Goal: Task Accomplishment & Management: Complete application form

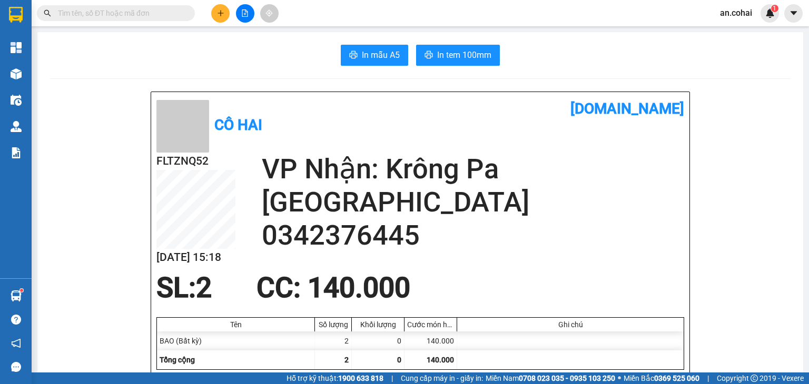
click at [33, 80] on main "In mẫu A5 In tem 100mm Cô Hai vexere.com FLTZNQ52 13/10 15:18 VP Nhận: Krông Pa…" at bounding box center [404, 186] width 809 height 373
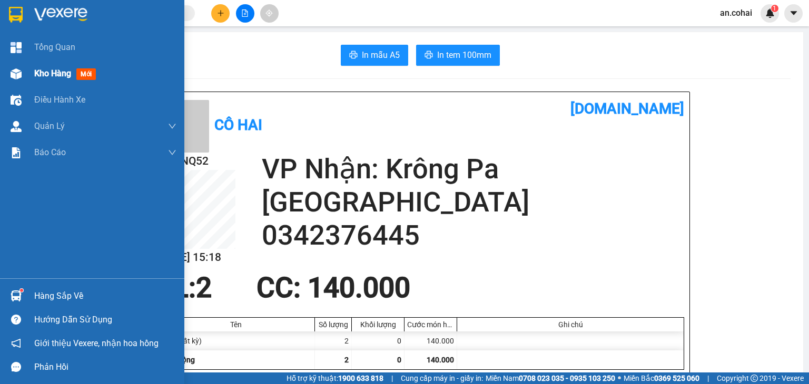
click at [21, 74] on div at bounding box center [16, 74] width 18 height 18
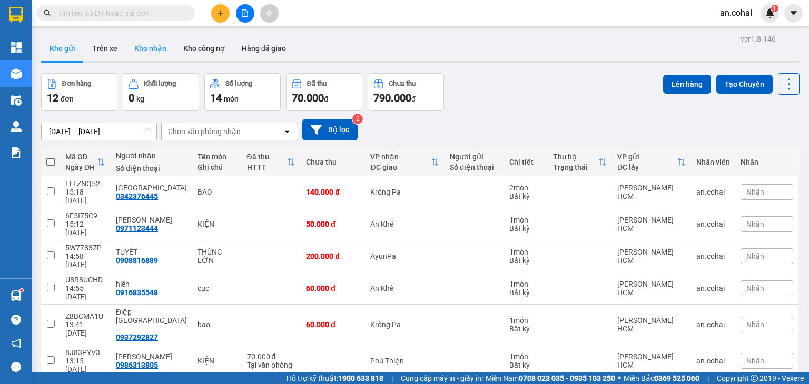
click at [162, 57] on button "Kho nhận" at bounding box center [150, 48] width 49 height 25
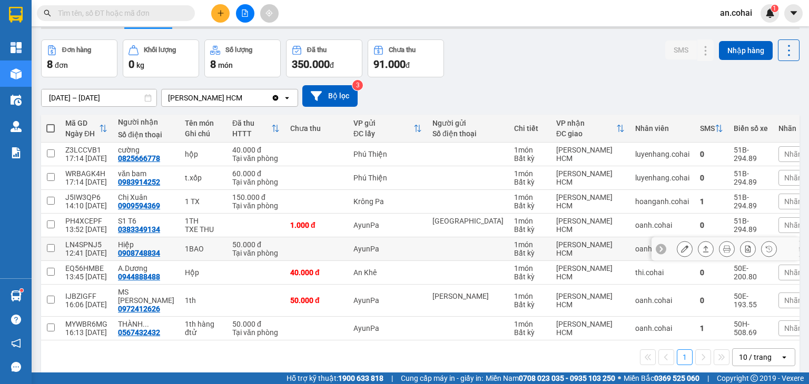
scroll to position [48, 0]
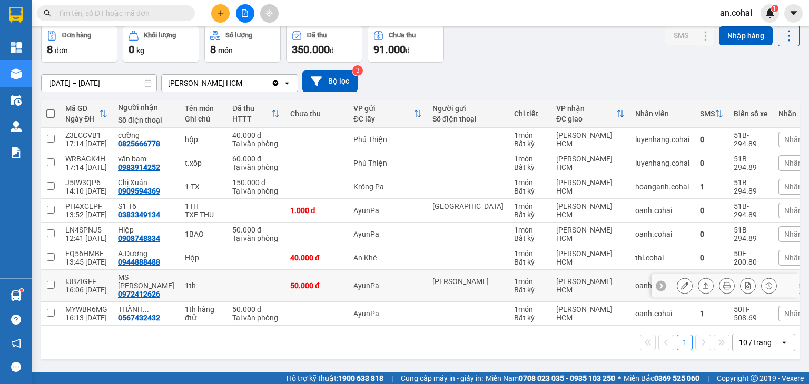
click at [86, 285] on div "IJBZIGFF" at bounding box center [86, 282] width 42 height 8
checkbox input "true"
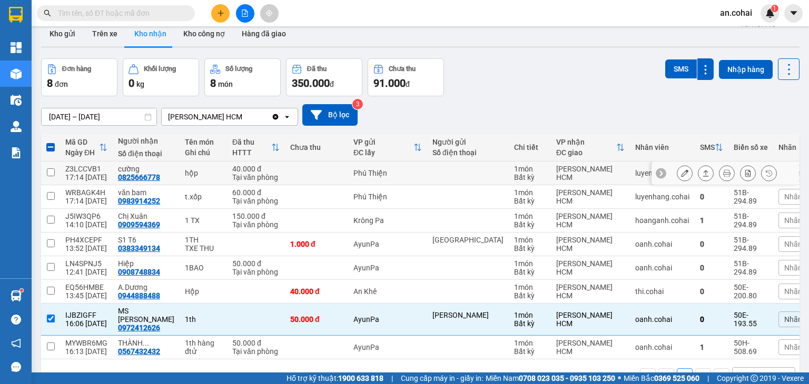
scroll to position [0, 0]
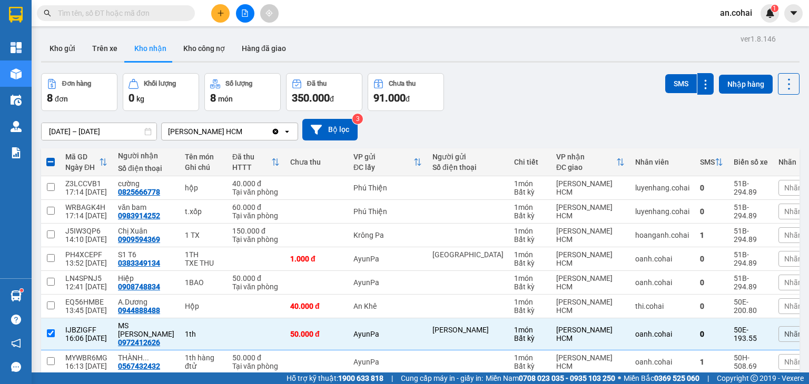
click at [671, 93] on button "SMS" at bounding box center [681, 83] width 32 height 19
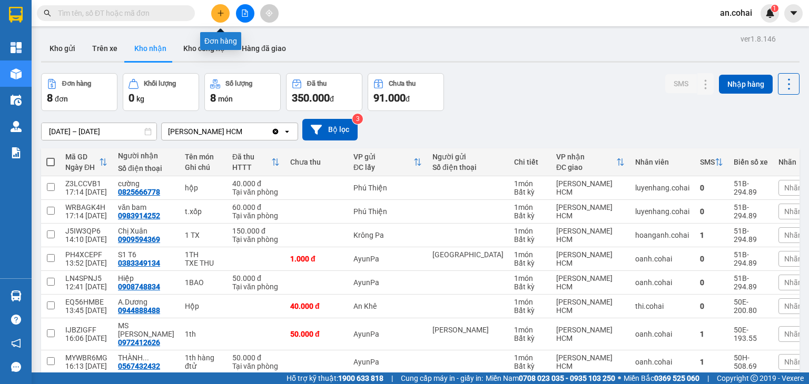
click at [217, 11] on icon "plus" at bounding box center [220, 12] width 7 height 7
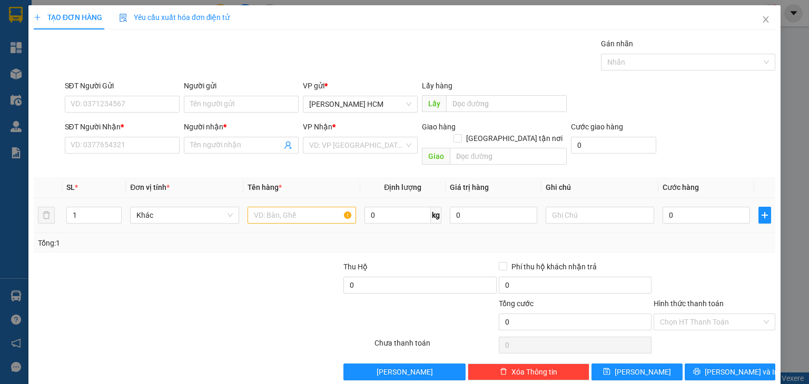
click at [278, 198] on td at bounding box center [301, 215] width 117 height 35
click at [276, 207] on input "text" at bounding box center [301, 215] width 108 height 17
type input "THÙNG"
click at [166, 148] on input "SĐT Người Nhận *" at bounding box center [122, 145] width 115 height 17
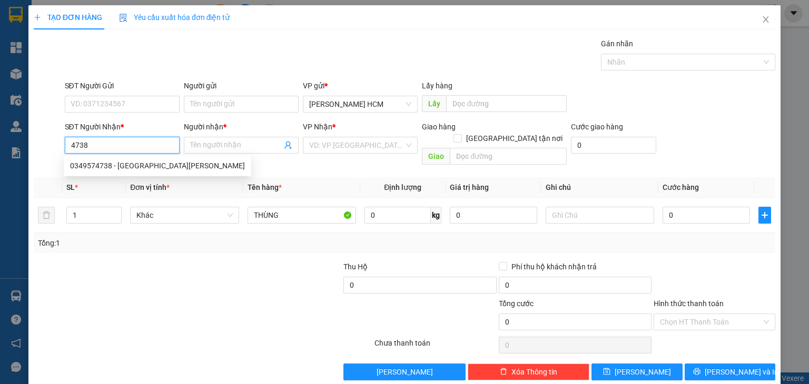
click at [147, 165] on div "0349574738 - [GEOGRAPHIC_DATA][PERSON_NAME]" at bounding box center [157, 166] width 175 height 12
type input "0349574738"
type input "PHÚ [PERSON_NAME]"
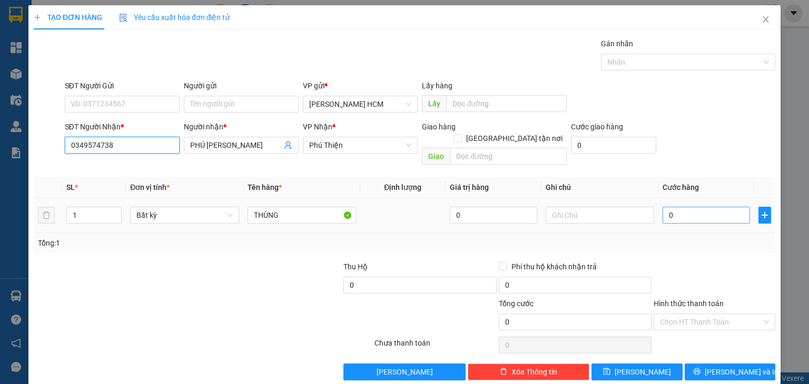
type input "0349574738"
click at [666, 207] on input "0" at bounding box center [705, 215] width 87 height 17
type input "006"
type input "6"
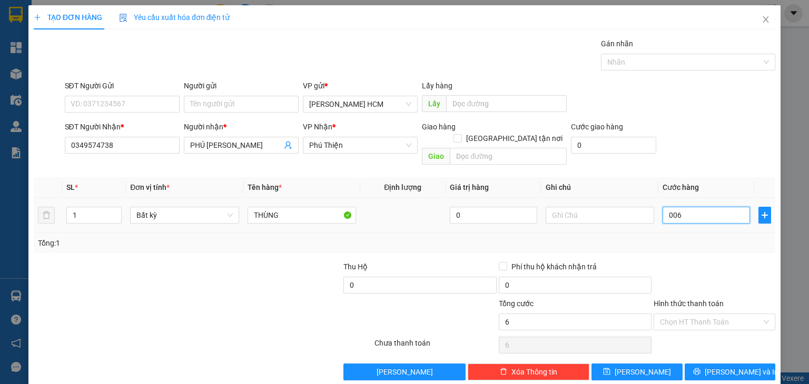
type input "6"
drag, startPoint x: 655, startPoint y: 203, endPoint x: 649, endPoint y: 205, distance: 6.2
click at [649, 205] on tr "1 Bất kỳ THÙNG 0 006" at bounding box center [404, 215] width 741 height 35
drag, startPoint x: 684, startPoint y: 202, endPoint x: 631, endPoint y: 220, distance: 55.6
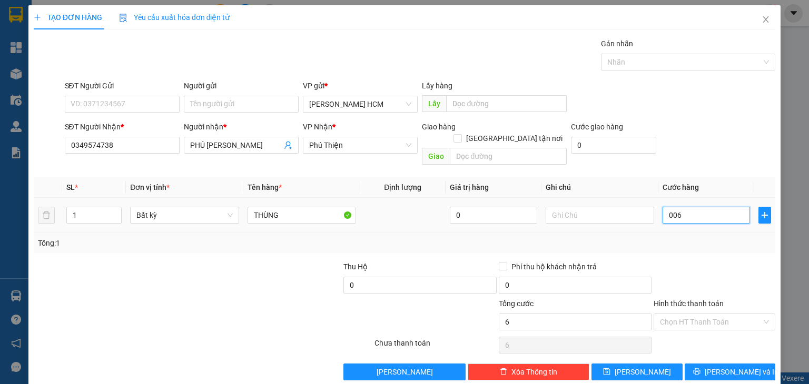
click at [632, 217] on tr "1 Bất kỳ THÙNG 0 006" at bounding box center [404, 215] width 741 height 35
type input "5"
type input "50"
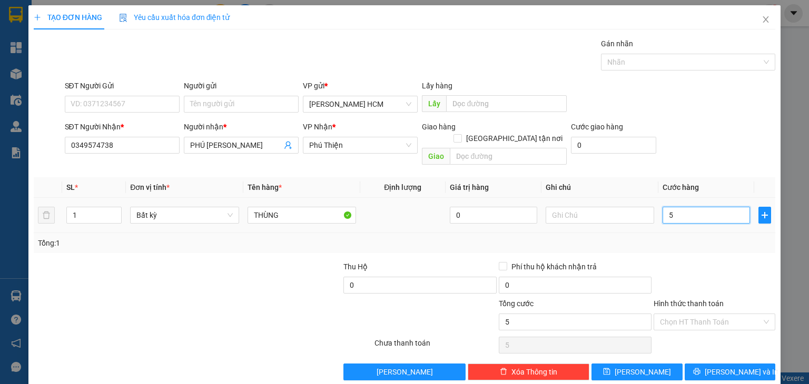
type input "50"
type input "50.000"
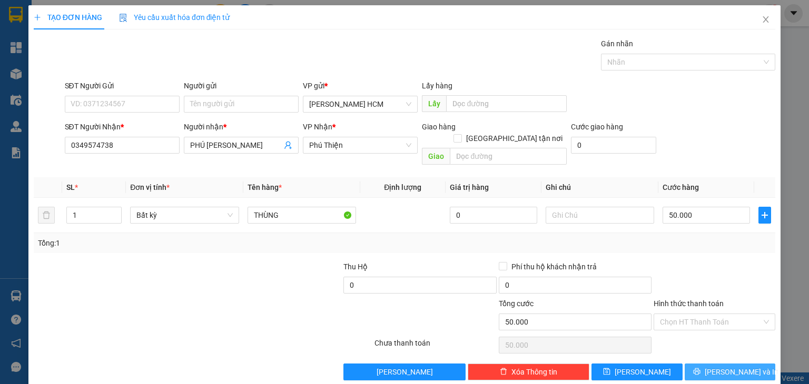
click at [725, 366] on span "[PERSON_NAME] và In" at bounding box center [742, 372] width 74 height 12
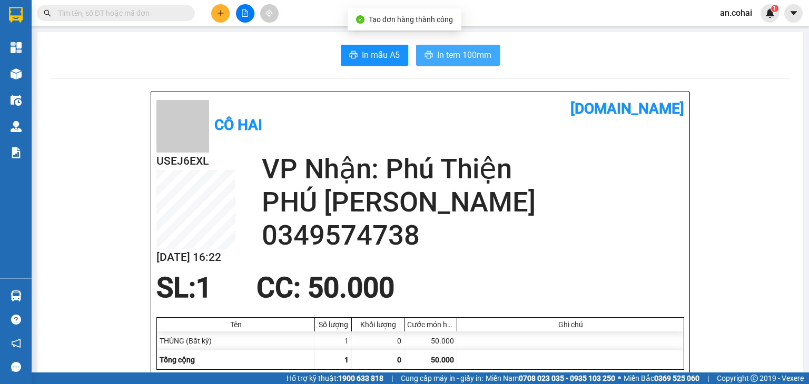
click at [481, 48] on span "In tem 100mm" at bounding box center [464, 54] width 54 height 13
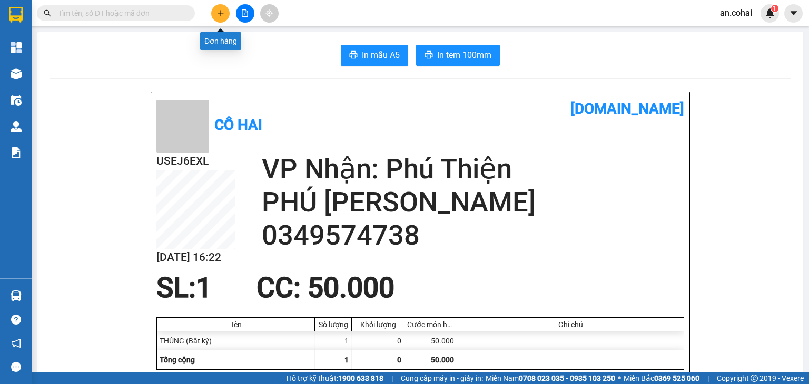
click at [213, 15] on button at bounding box center [220, 13] width 18 height 18
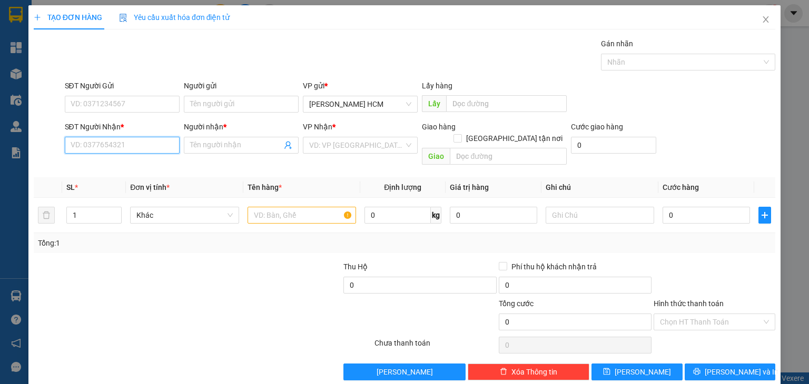
click at [141, 143] on input "SĐT Người Nhận *" at bounding box center [122, 145] width 115 height 17
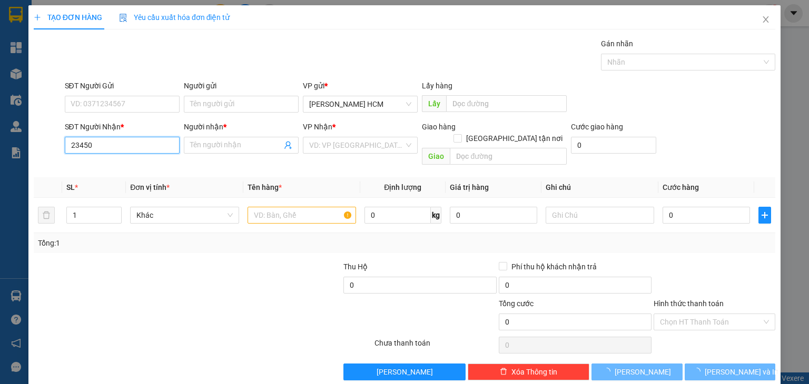
click at [141, 143] on input "23450" at bounding box center [122, 145] width 115 height 17
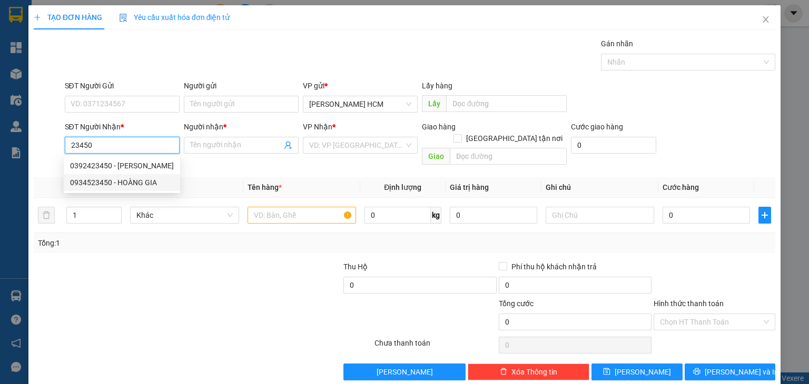
click at [142, 189] on div "0934523450 - HOÀNG GIA" at bounding box center [122, 182] width 116 height 17
type input "0934523450"
type input "HOÀNG GIA"
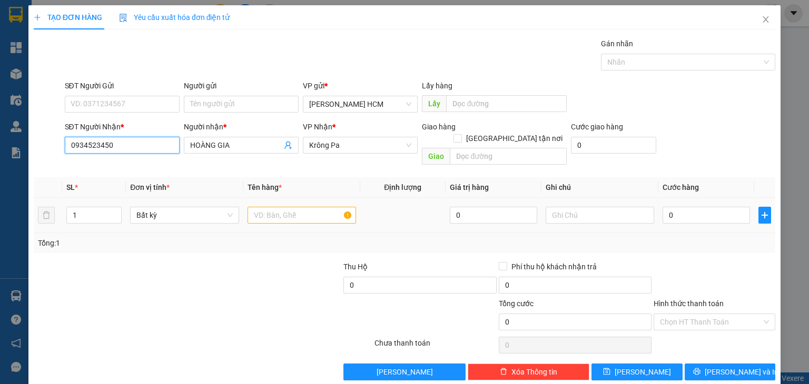
type input "0934523450"
click at [303, 207] on input "text" at bounding box center [301, 215] width 108 height 17
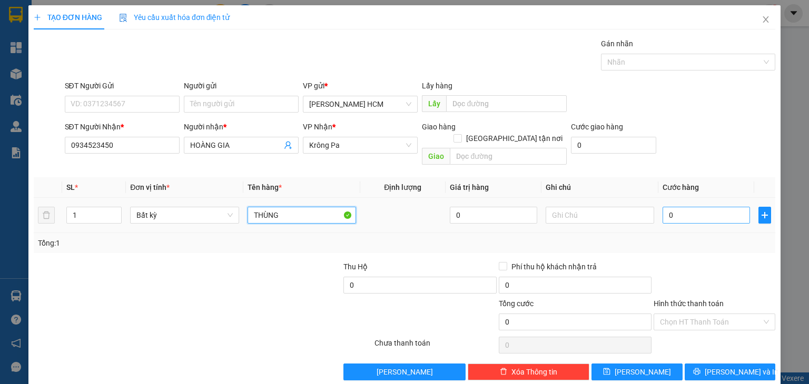
type input "THÙNG"
click at [693, 207] on input "0" at bounding box center [705, 215] width 87 height 17
type input "006"
type input "6"
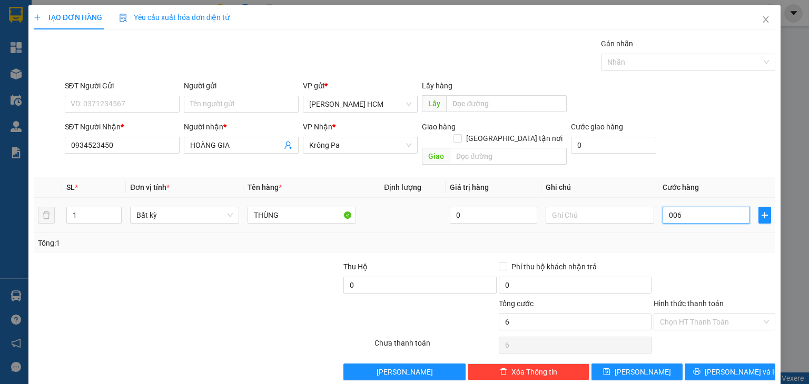
type input "0.060"
type input "60"
type input "60.000"
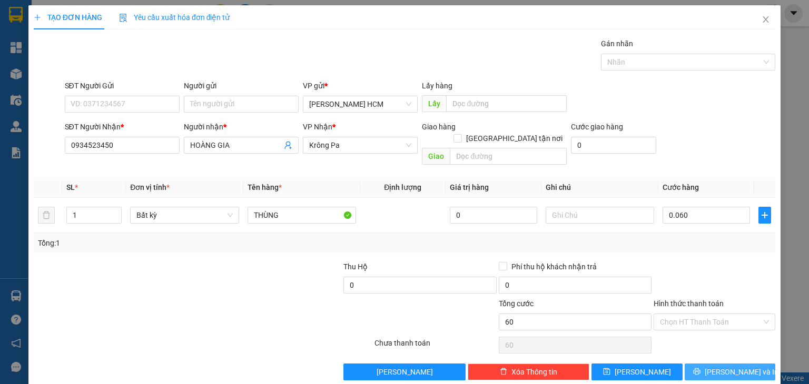
type input "60.000"
drag, startPoint x: 703, startPoint y: 361, endPoint x: 682, endPoint y: 321, distance: 45.2
click at [700, 368] on icon "printer" at bounding box center [696, 371] width 7 height 7
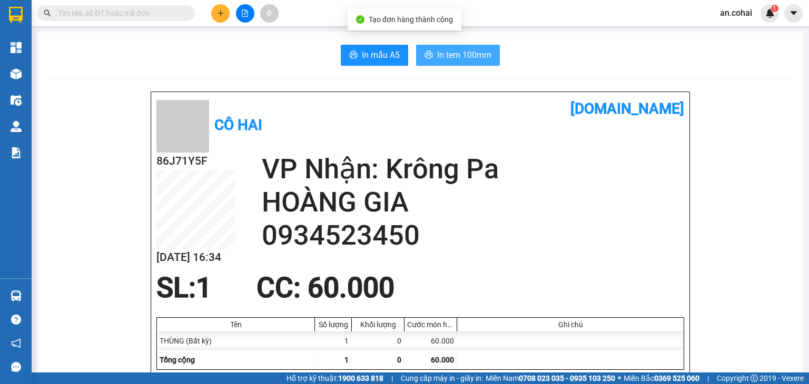
click at [468, 50] on span "In tem 100mm" at bounding box center [464, 54] width 54 height 13
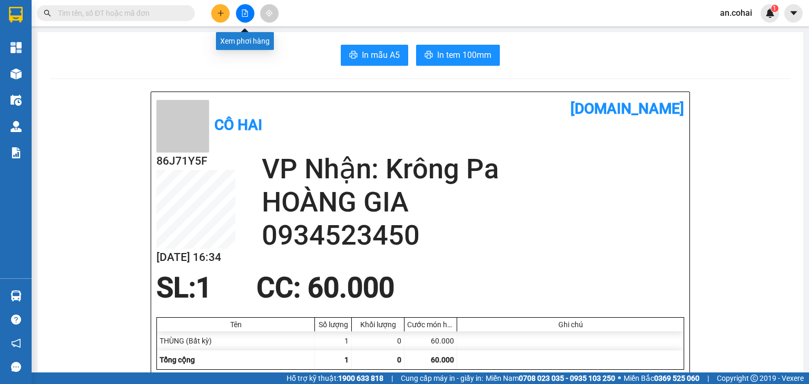
drag, startPoint x: 244, startPoint y: 12, endPoint x: 225, endPoint y: 23, distance: 21.5
click at [244, 13] on icon "file-add" at bounding box center [244, 12] width 7 height 7
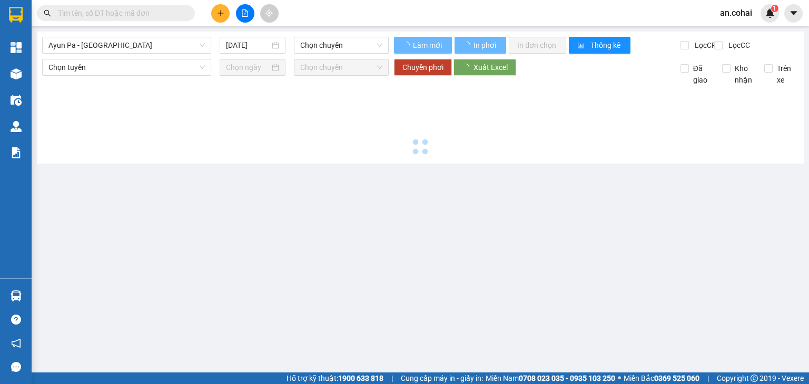
click at [114, 54] on div "Ayun Pa - [GEOGRAPHIC_DATA] [DATE] Chọn chuyến" at bounding box center [215, 45] width 346 height 17
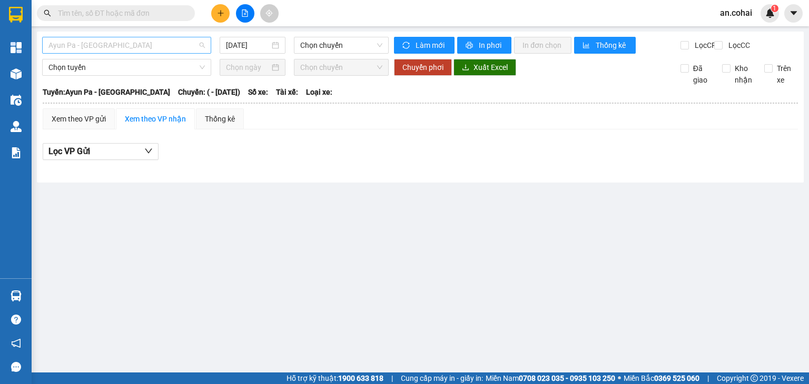
click at [114, 51] on span "Ayun Pa - [GEOGRAPHIC_DATA]" at bounding box center [126, 45] width 156 height 16
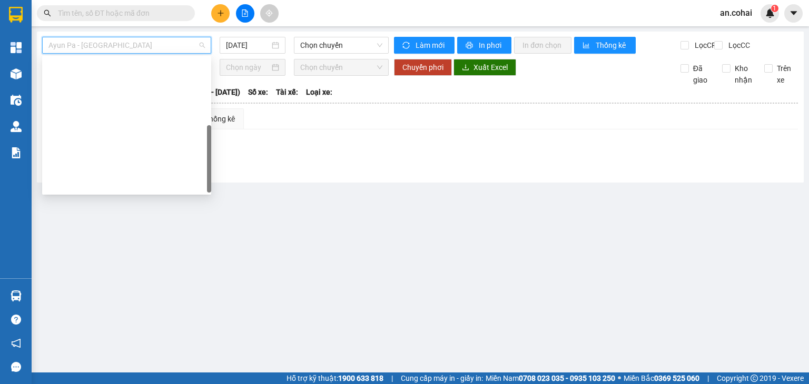
scroll to position [152, 0]
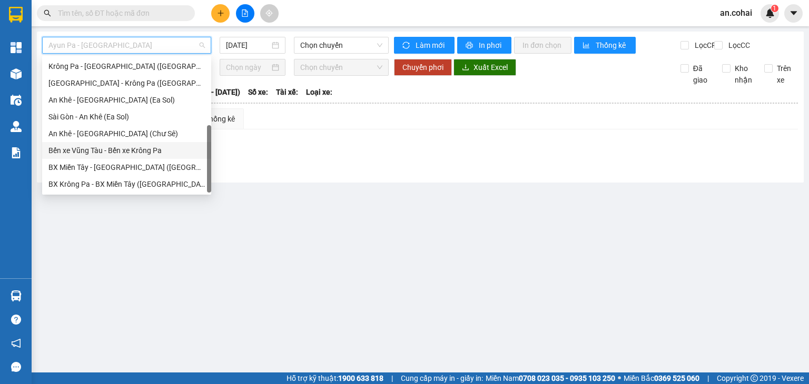
click at [114, 146] on div "Bến xe Vũng Tàu - Bến xe Krông Pa" at bounding box center [126, 151] width 156 height 12
type input "[DATE]"
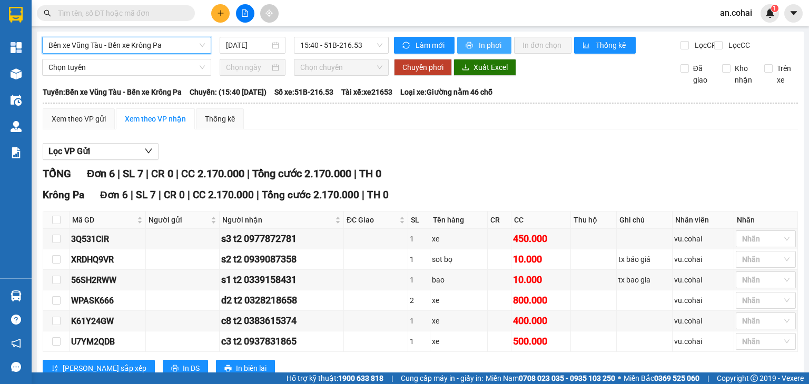
click at [474, 37] on button "In phơi" at bounding box center [484, 45] width 54 height 17
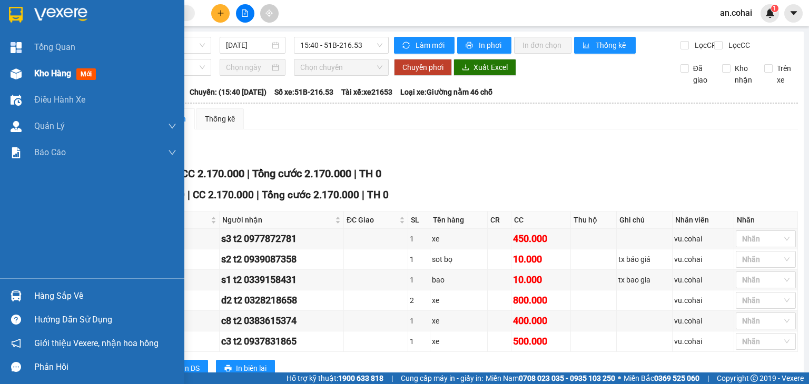
click at [14, 74] on img at bounding box center [16, 73] width 11 height 11
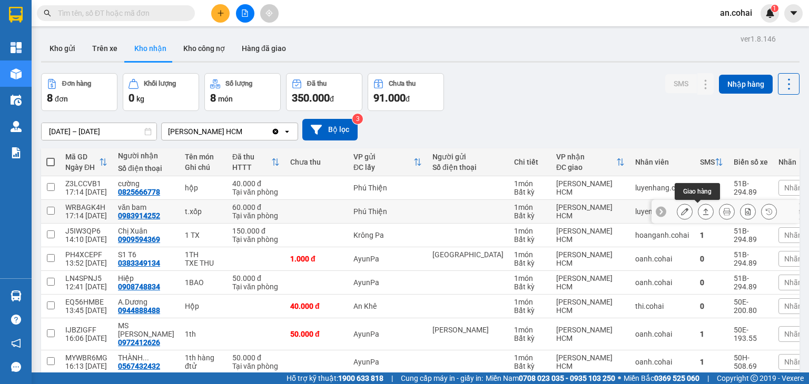
click at [702, 208] on icon at bounding box center [705, 211] width 7 height 7
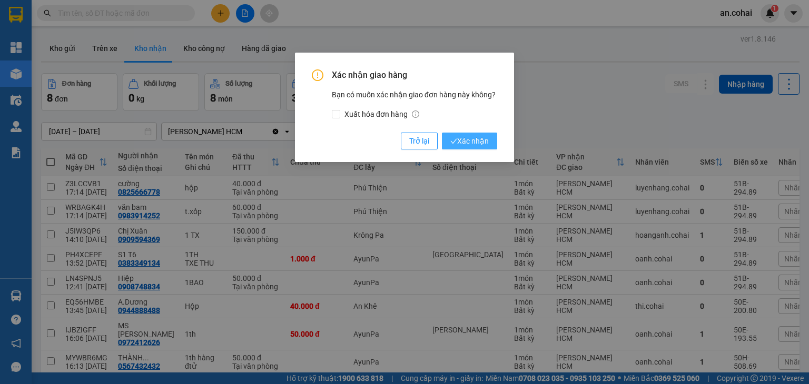
click at [461, 142] on span "Xác nhận" at bounding box center [469, 141] width 38 height 12
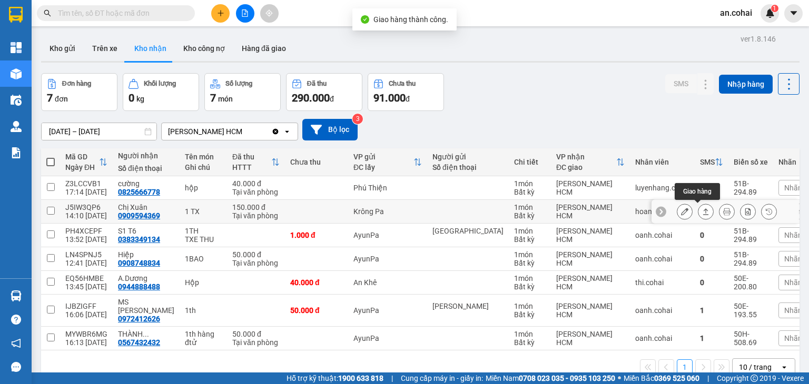
click at [702, 213] on icon at bounding box center [705, 211] width 7 height 7
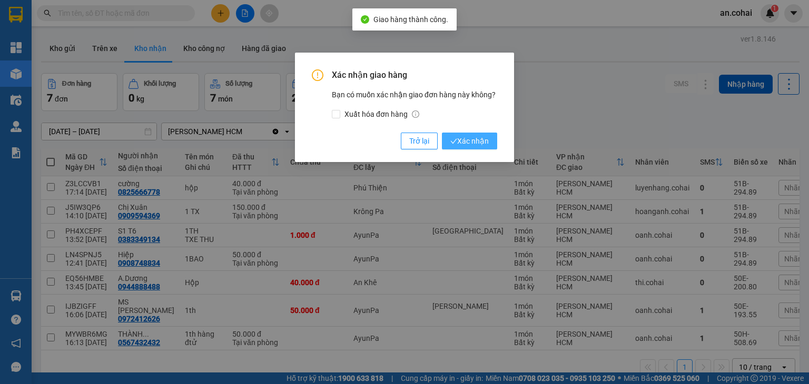
click at [483, 148] on button "Xác nhận" at bounding box center [469, 141] width 55 height 17
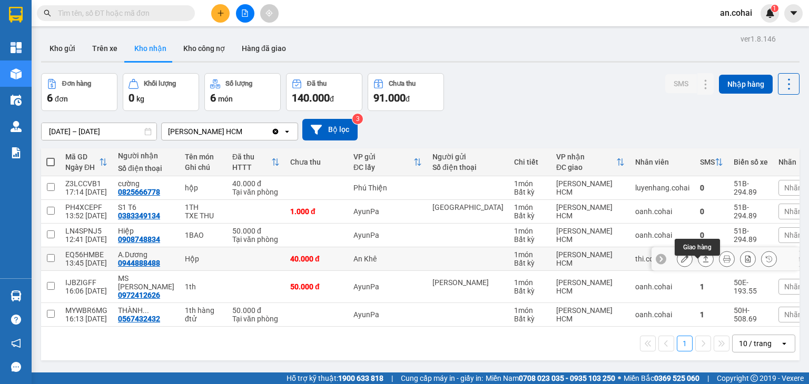
click at [698, 269] on button at bounding box center [705, 259] width 15 height 18
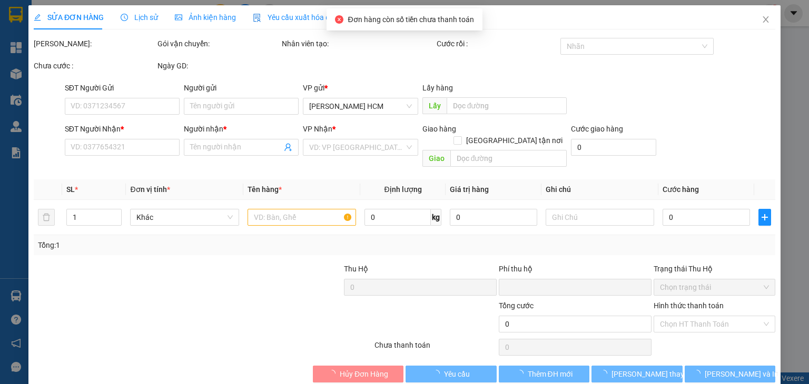
type input "0944888488"
type input "A.Dương"
type input "0"
type input "40.000"
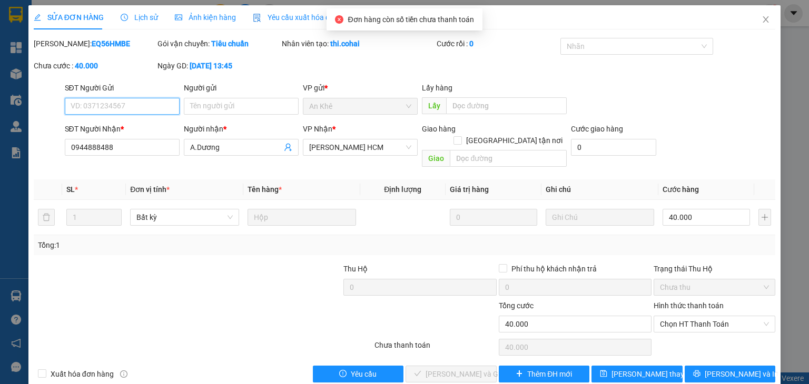
drag, startPoint x: 709, startPoint y: 313, endPoint x: 706, endPoint y: 321, distance: 8.7
click at [708, 316] on span "Chọn HT Thanh Toán" at bounding box center [714, 324] width 109 height 16
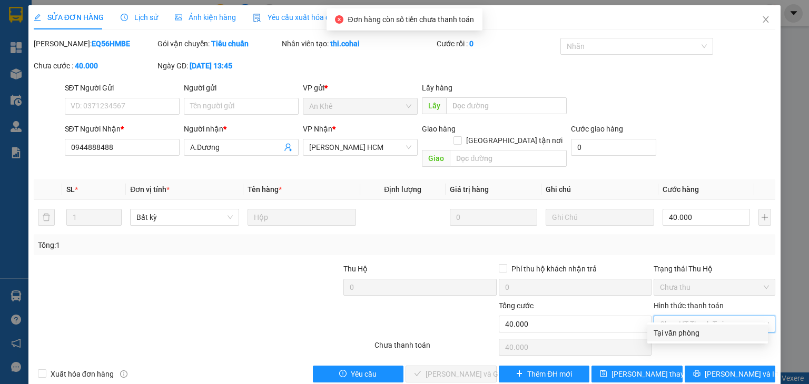
click at [699, 336] on div "Tại văn phòng" at bounding box center [707, 334] width 108 height 12
type input "0"
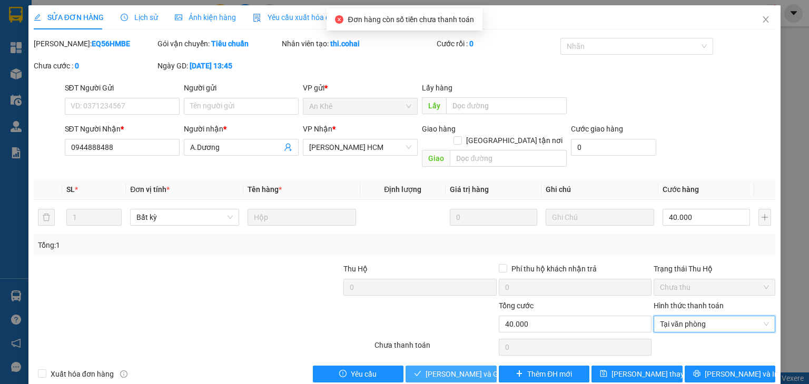
click at [468, 369] on span "[PERSON_NAME] và Giao hàng" at bounding box center [475, 375] width 101 height 12
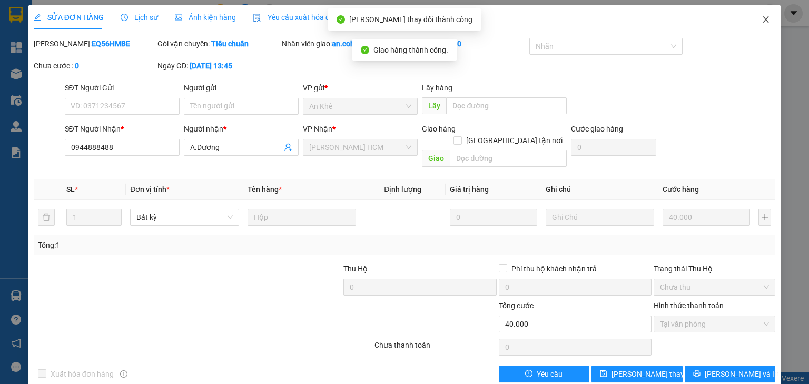
click at [756, 29] on span "Close" at bounding box center [765, 19] width 29 height 29
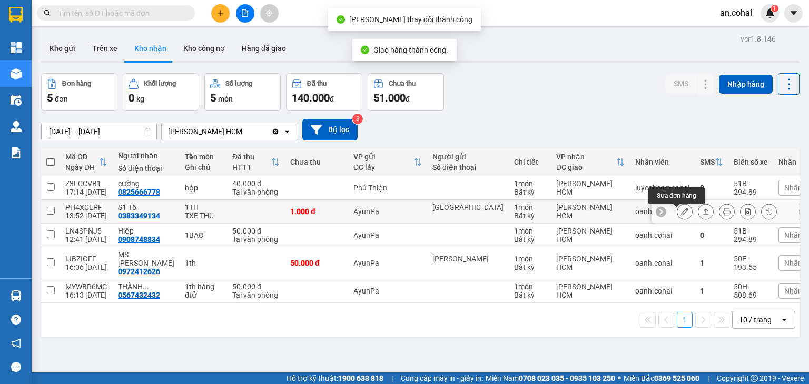
click at [681, 219] on button at bounding box center [684, 212] width 15 height 18
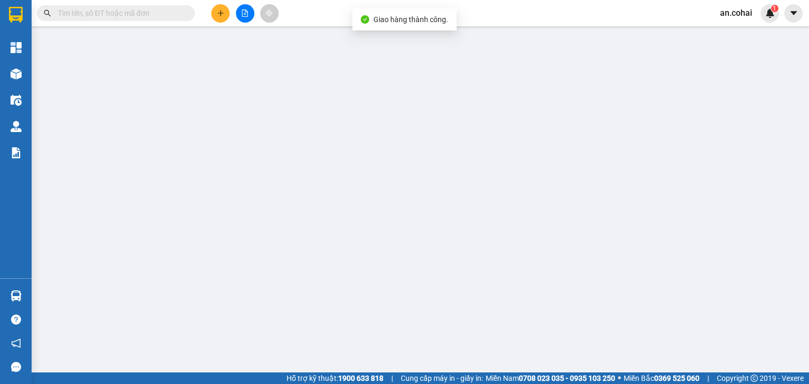
type input "[GEOGRAPHIC_DATA]"
type input "0383349134"
type input "S1 T6"
type input "0"
type input "1.000"
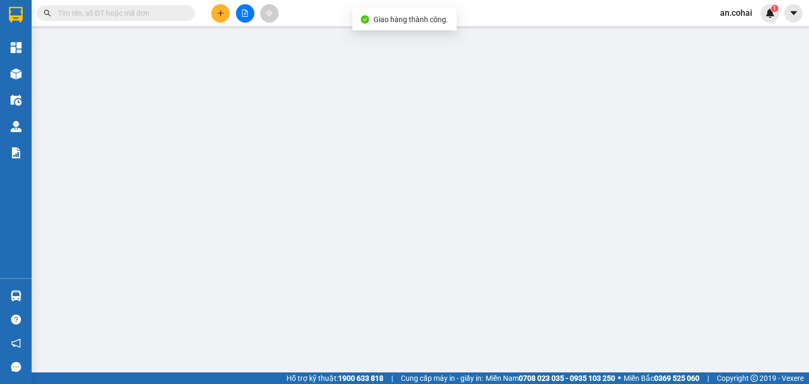
type input "1.000"
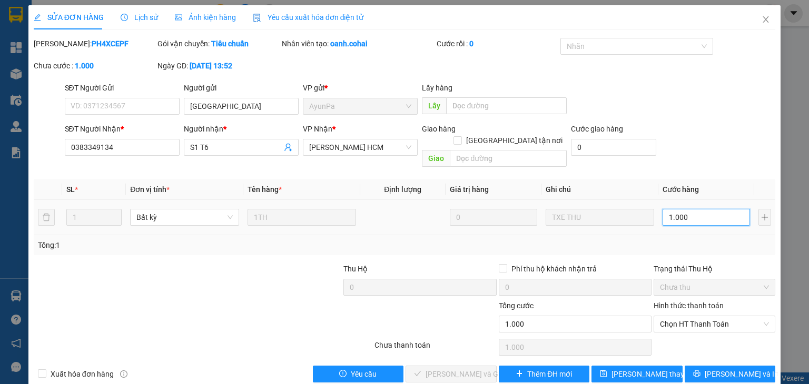
click at [689, 212] on input "1.000" at bounding box center [705, 217] width 87 height 17
type input "0"
type input "8"
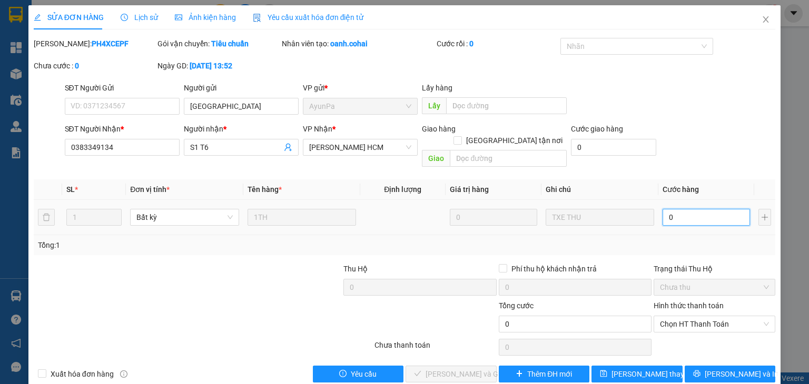
type input "8"
type input "008"
type input "80"
type input "0.080"
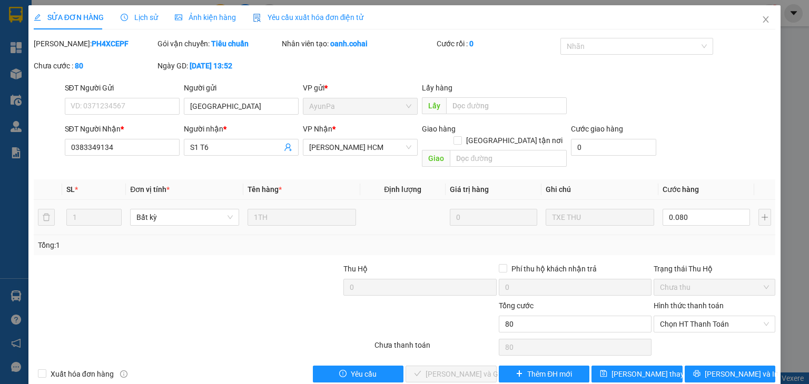
type input "80.000"
click at [718, 218] on td "80.000" at bounding box center [706, 217] width 96 height 35
click at [667, 316] on span "Chọn HT Thanh Toán" at bounding box center [714, 324] width 109 height 16
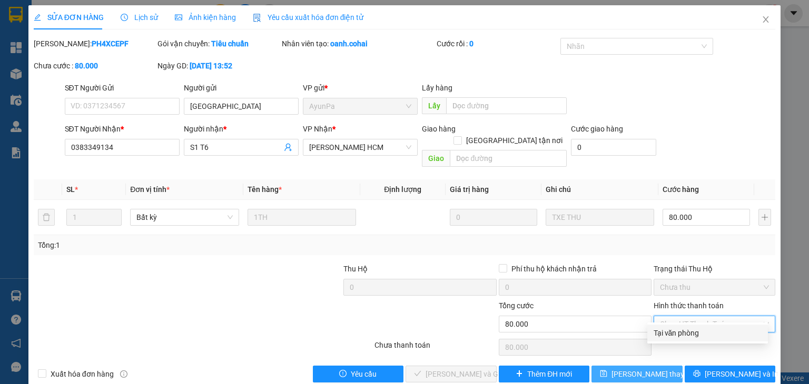
drag, startPoint x: 672, startPoint y: 340, endPoint x: 600, endPoint y: 354, distance: 73.1
click at [671, 340] on div "Tại văn phòng" at bounding box center [707, 333] width 121 height 17
type input "0"
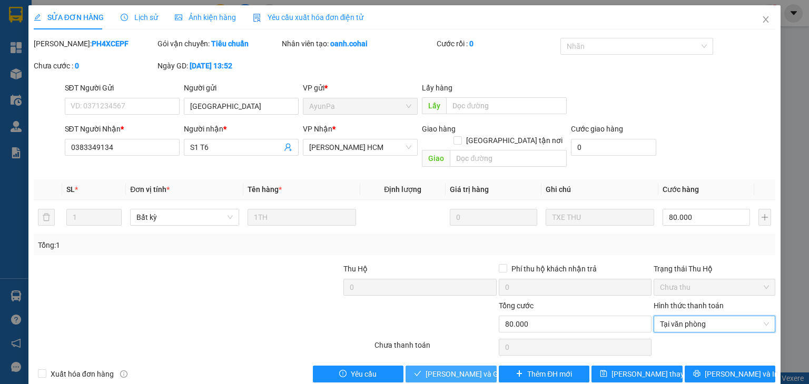
click at [477, 369] on span "[PERSON_NAME] và Giao hàng" at bounding box center [475, 375] width 101 height 12
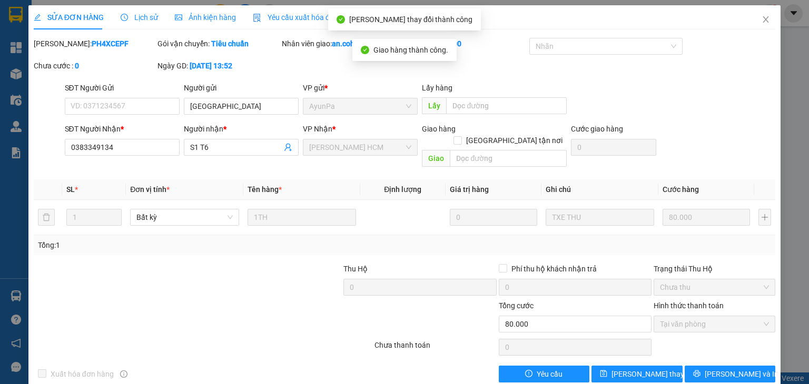
click at [741, 26] on div "SỬA ĐƠN HÀNG Lịch sử Ảnh kiện hàng Yêu cầu xuất hóa đơn điện tử" at bounding box center [404, 17] width 741 height 24
drag, startPoint x: 772, startPoint y: 18, endPoint x: 765, endPoint y: 22, distance: 8.7
click at [771, 19] on span "Close" at bounding box center [765, 19] width 29 height 29
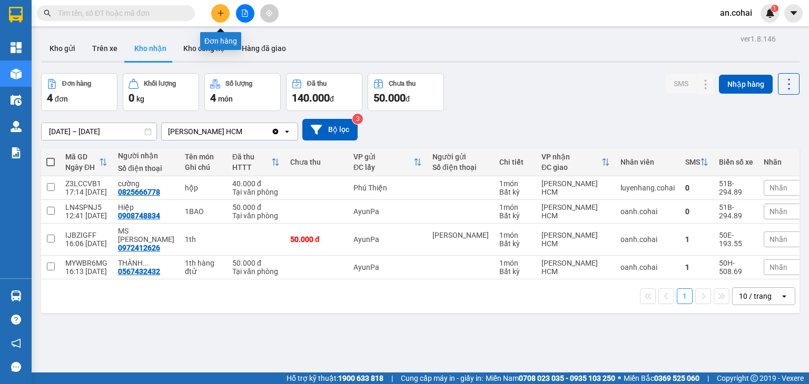
click at [222, 17] on button at bounding box center [220, 13] width 18 height 18
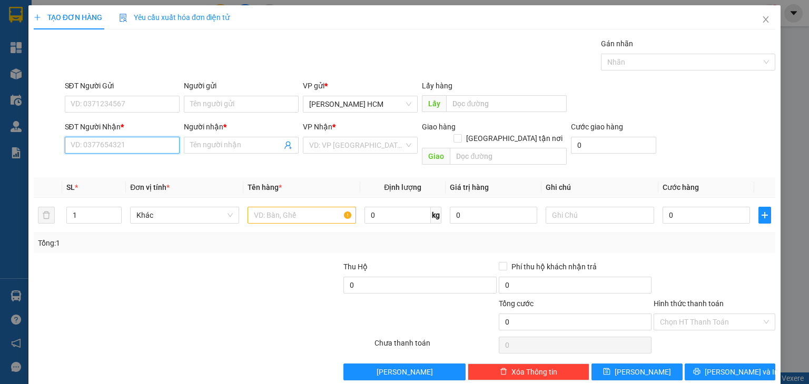
click at [138, 143] on input "SĐT Người Nhận *" at bounding box center [122, 145] width 115 height 17
type input "0945684901"
click at [81, 167] on div "0945684901 - a khánh" at bounding box center [120, 166] width 101 height 12
type input "a khánh"
type input "0945684901"
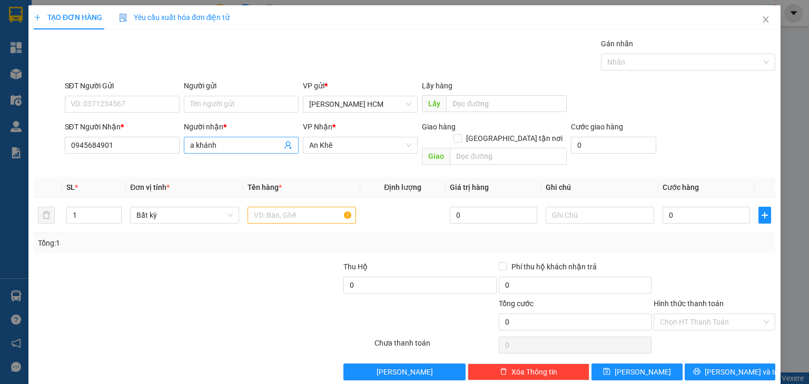
click at [190, 142] on input "a khánh" at bounding box center [236, 146] width 92 height 12
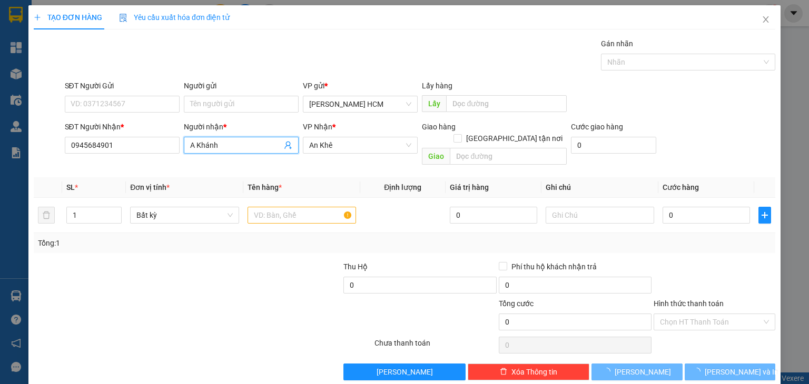
type input "A Khánh"
click at [528, 135] on div "Giao hàng [GEOGRAPHIC_DATA] tận nơi" at bounding box center [494, 134] width 145 height 27
click at [531, 148] on input "text" at bounding box center [508, 156] width 117 height 17
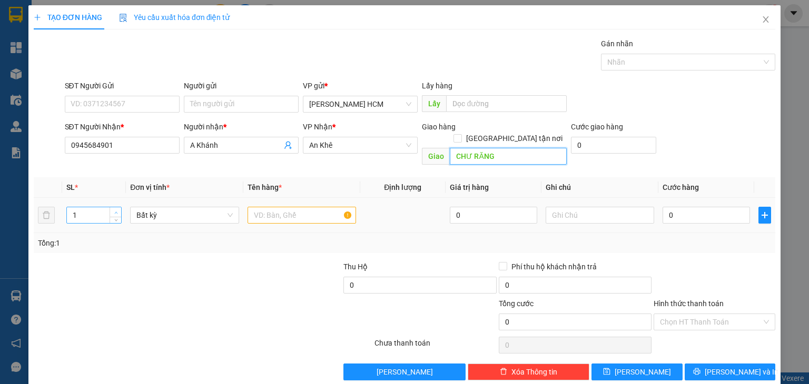
type input "CHƯ RĂNG"
type input "2"
click at [118, 207] on span "Increase Value" at bounding box center [116, 211] width 12 height 9
click at [259, 207] on input "text" at bounding box center [301, 215] width 108 height 17
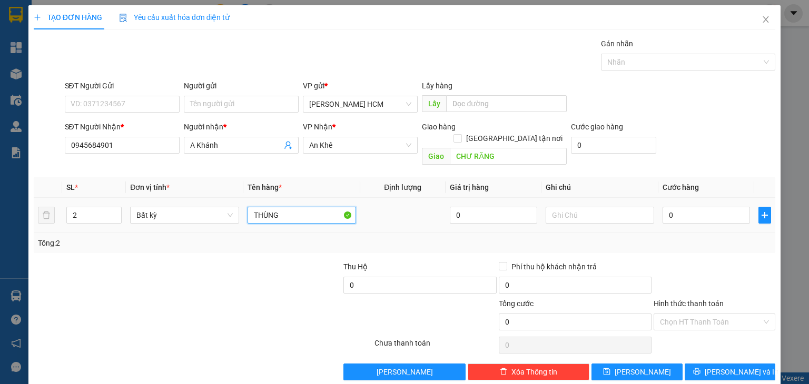
type input "THÙNG"
click at [675, 198] on td "0" at bounding box center [706, 215] width 96 height 35
click at [671, 207] on input "0" at bounding box center [705, 215] width 87 height 17
type input "001"
type input "1"
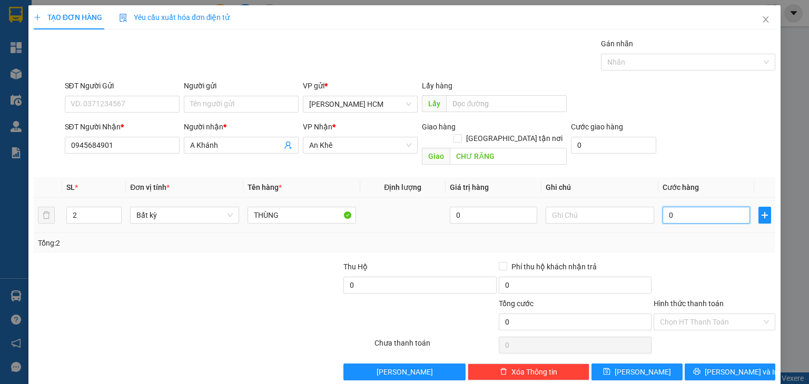
type input "1"
type input "0.010"
type input "10"
type input "00.100"
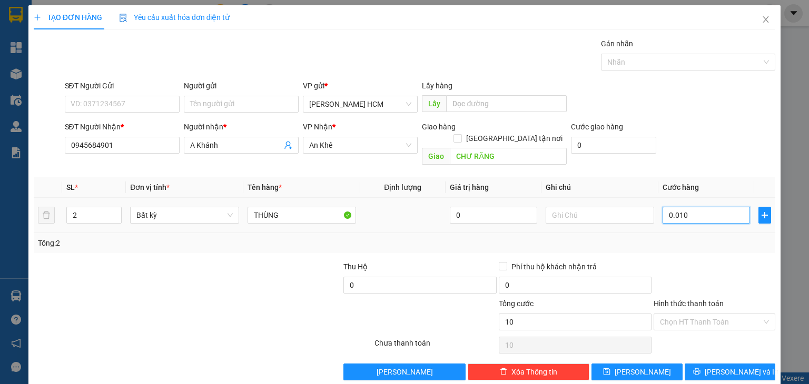
type input "100"
type input "100.000"
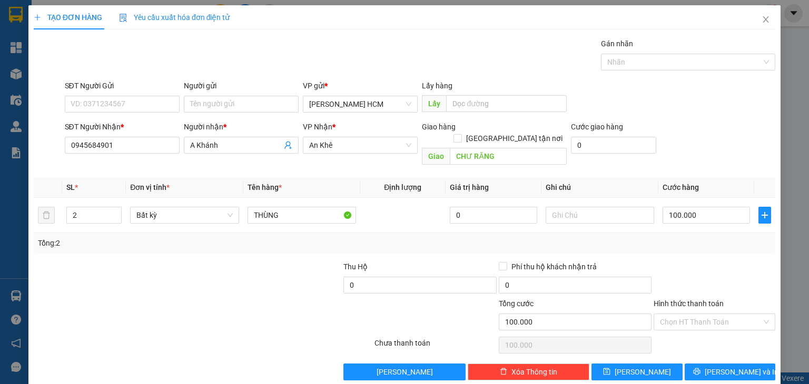
click at [685, 239] on div "Tổng: 2" at bounding box center [404, 243] width 741 height 20
click at [725, 364] on button "[PERSON_NAME] và In" at bounding box center [730, 372] width 91 height 17
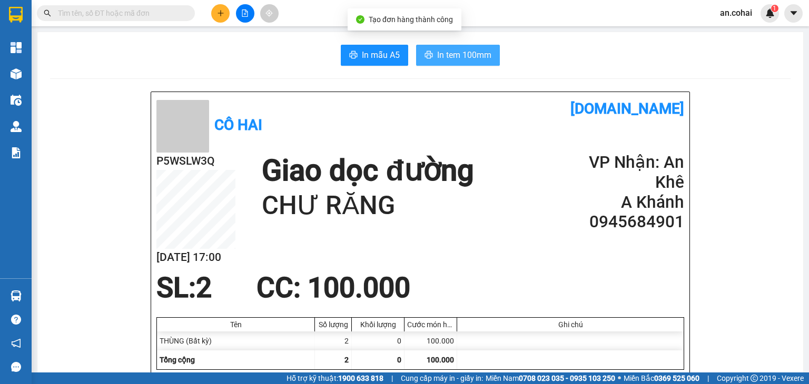
click at [467, 51] on span "In tem 100mm" at bounding box center [464, 54] width 54 height 13
click at [465, 51] on span "In tem 100mm" at bounding box center [464, 54] width 54 height 13
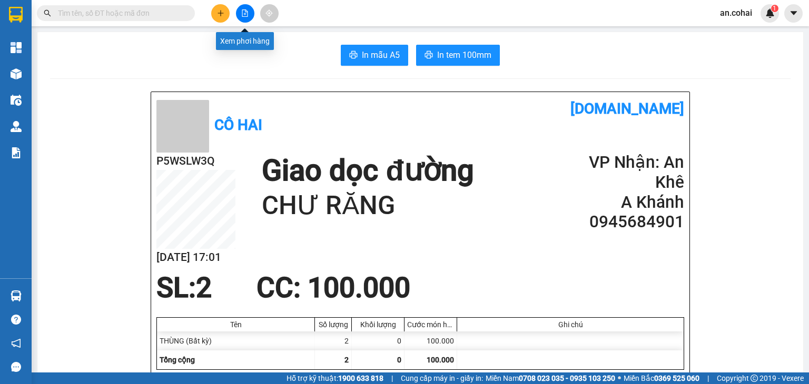
click at [245, 14] on icon "file-add" at bounding box center [244, 12] width 7 height 7
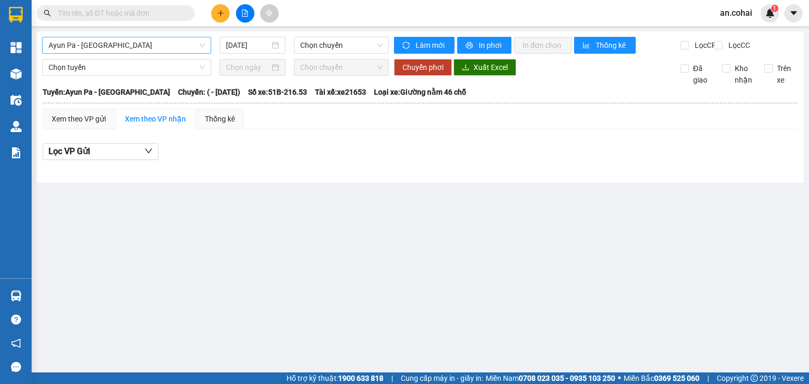
click at [121, 53] on span "Ayun Pa - [GEOGRAPHIC_DATA]" at bounding box center [126, 45] width 156 height 16
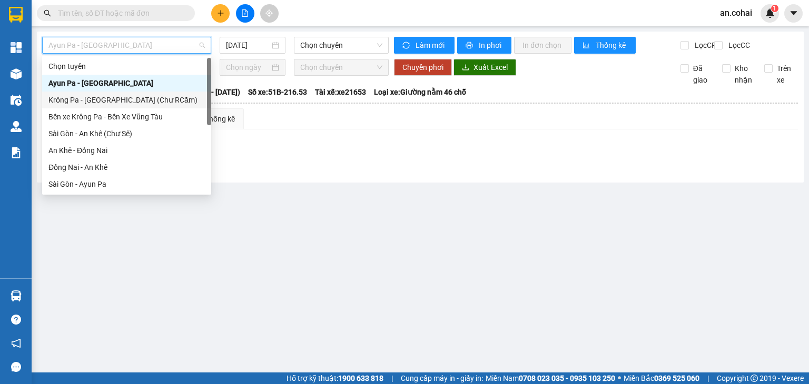
click at [89, 100] on div "Krông Pa - [GEOGRAPHIC_DATA] (Chư RCăm)" at bounding box center [126, 100] width 156 height 12
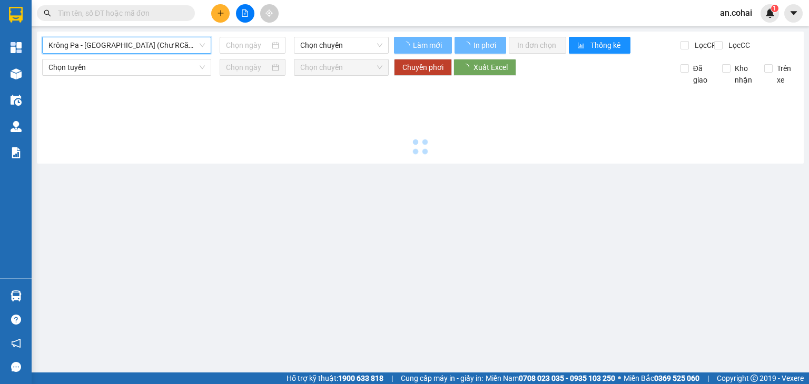
type input "[DATE]"
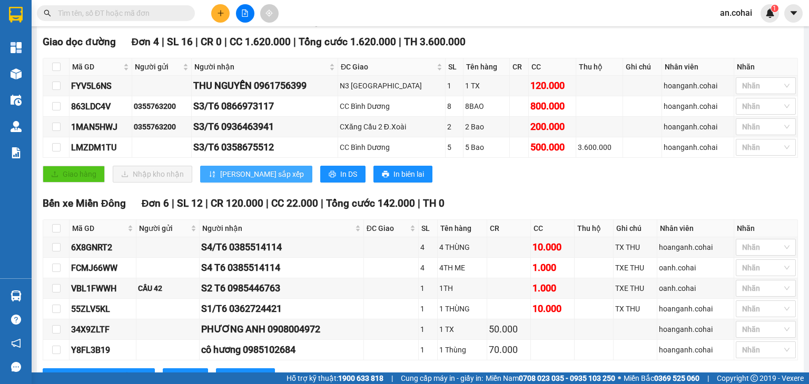
scroll to position [211, 0]
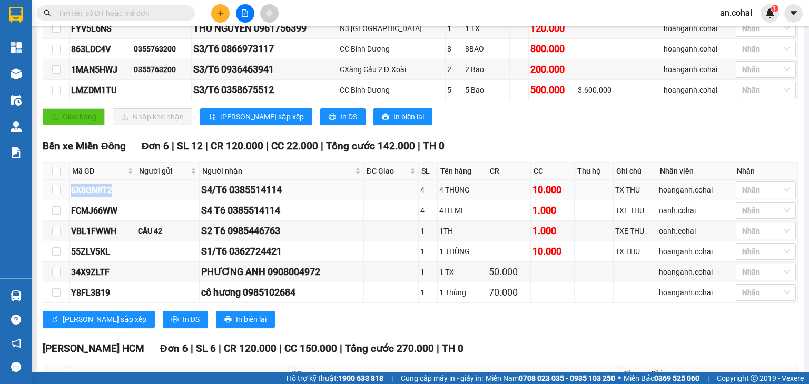
drag, startPoint x: 113, startPoint y: 200, endPoint x: 73, endPoint y: 201, distance: 40.6
click at [71, 197] on div "6X8GNRT2" at bounding box center [102, 190] width 63 height 13
click at [186, 220] on td at bounding box center [167, 211] width 63 height 21
click at [221, 11] on icon "plus" at bounding box center [220, 12] width 7 height 7
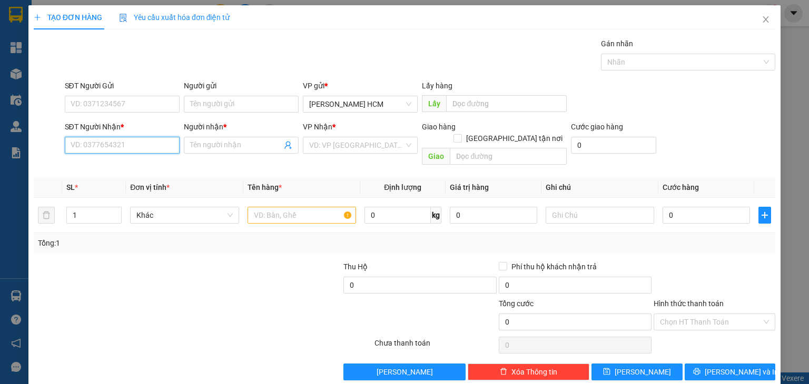
click at [145, 145] on input "SĐT Người Nhận *" at bounding box center [122, 145] width 115 height 17
click at [145, 167] on div "0914464678 - BS Quyện" at bounding box center [120, 166] width 101 height 12
type input "0914464678"
type input "BS Quyện"
type input "0914464678"
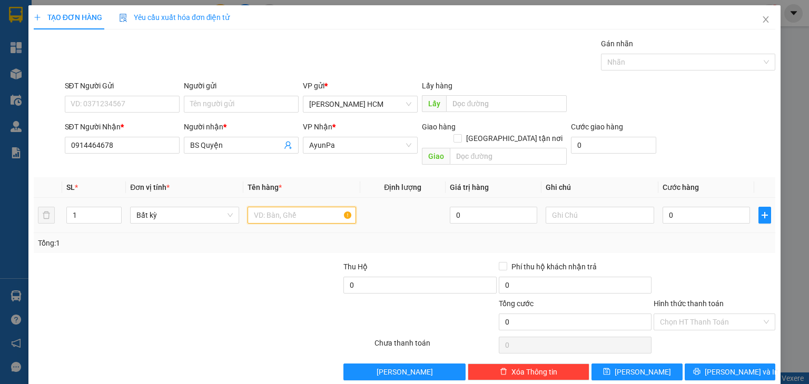
click at [309, 207] on input "text" at bounding box center [301, 215] width 108 height 17
type input "THÙNG"
click at [717, 207] on input "0" at bounding box center [705, 215] width 87 height 17
click at [687, 207] on input "000" at bounding box center [705, 215] width 87 height 17
type input "007"
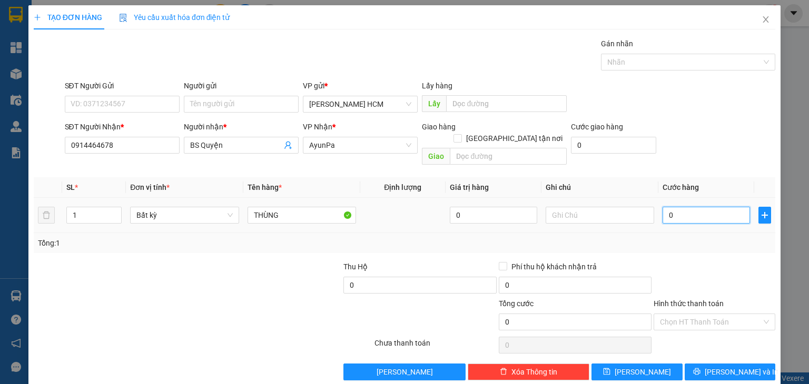
type input "7"
type input "0.070"
type input "70"
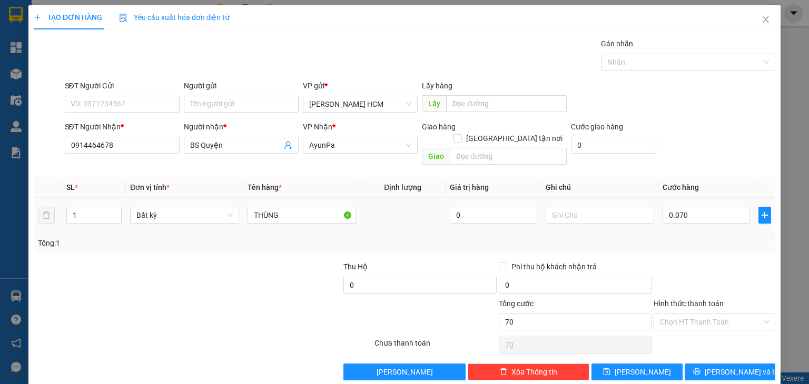
type input "70.000"
click at [690, 276] on div at bounding box center [714, 279] width 124 height 37
click at [701, 364] on button "[PERSON_NAME] và In" at bounding box center [730, 372] width 91 height 17
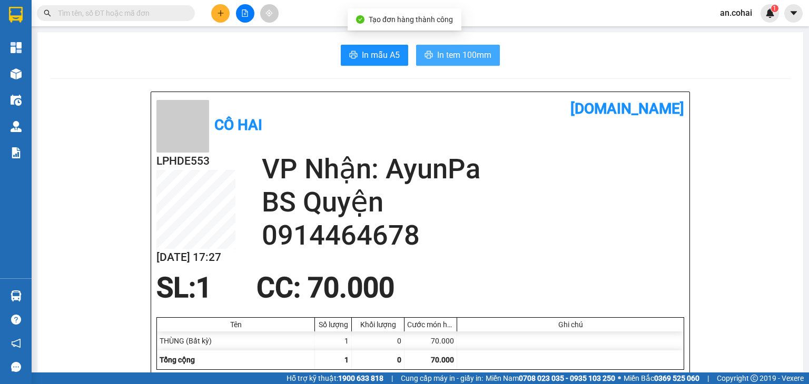
click at [453, 45] on button "In tem 100mm" at bounding box center [458, 55] width 84 height 21
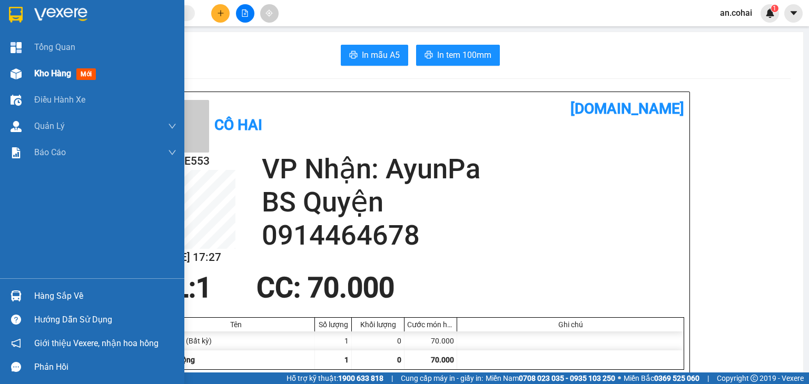
click at [28, 72] on div "Kho hàng mới" at bounding box center [92, 74] width 184 height 26
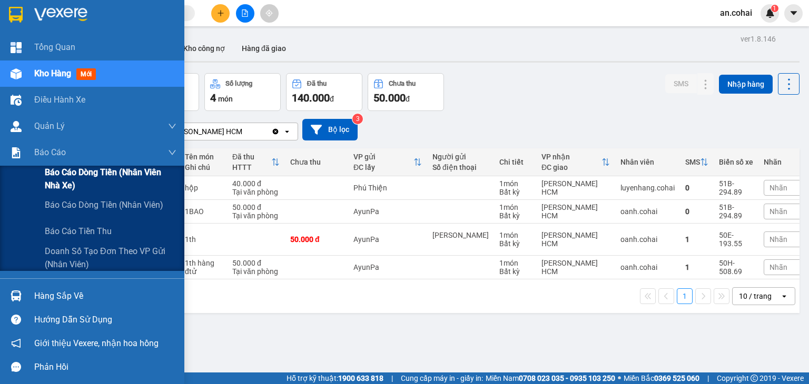
click at [51, 173] on span "Báo cáo dòng tiền (Nhân viên Nhà xe)" at bounding box center [111, 179] width 132 height 26
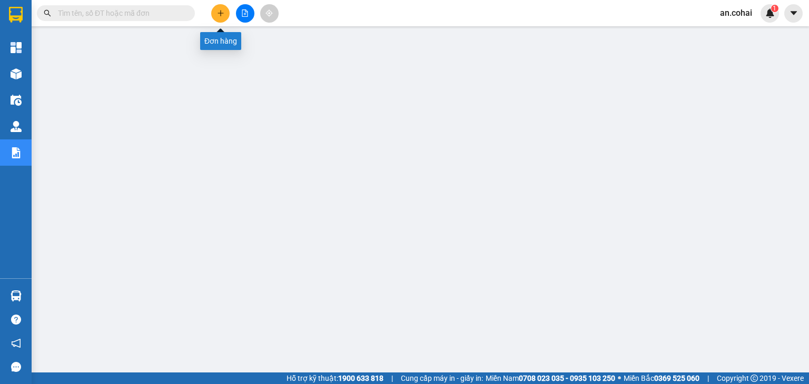
click at [224, 5] on button at bounding box center [220, 13] width 18 height 18
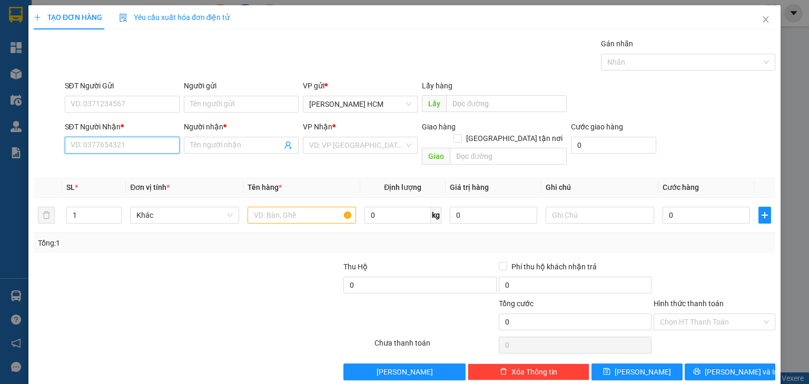
click at [127, 143] on input "SĐT Người Nhận *" at bounding box center [122, 145] width 115 height 17
click at [88, 149] on input "0888845131" at bounding box center [122, 145] width 115 height 17
click at [89, 150] on input "0888845131" at bounding box center [122, 145] width 115 height 17
type input "0888845131"
click at [236, 145] on input "Người nhận *" at bounding box center [236, 146] width 92 height 12
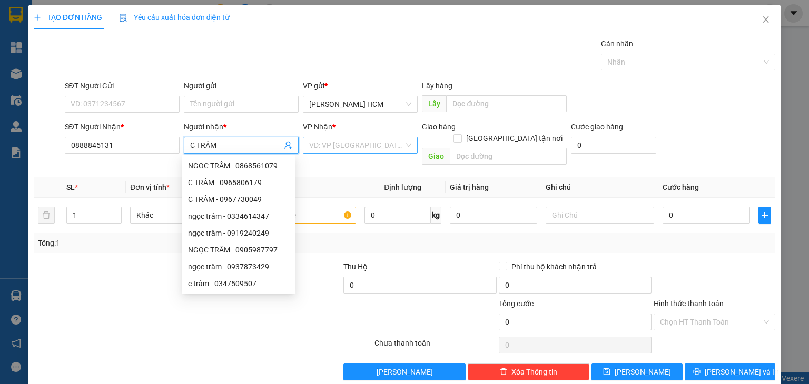
type input "C TRÂM"
click at [354, 140] on input "search" at bounding box center [356, 145] width 95 height 16
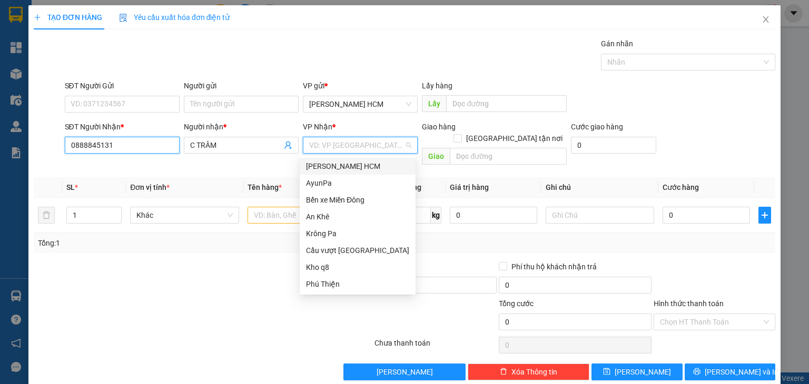
click at [78, 148] on input "0888845131" at bounding box center [122, 145] width 115 height 17
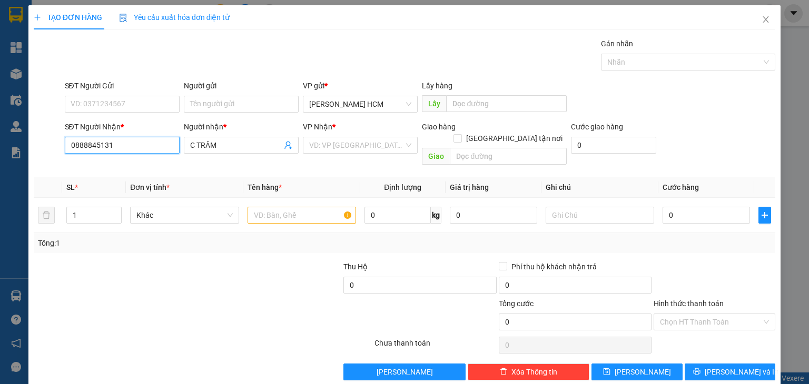
click at [86, 150] on input "0888845131" at bounding box center [122, 145] width 115 height 17
drag, startPoint x: 312, startPoint y: 142, endPoint x: 314, endPoint y: 148, distance: 6.7
click at [312, 142] on input "search" at bounding box center [356, 145] width 95 height 16
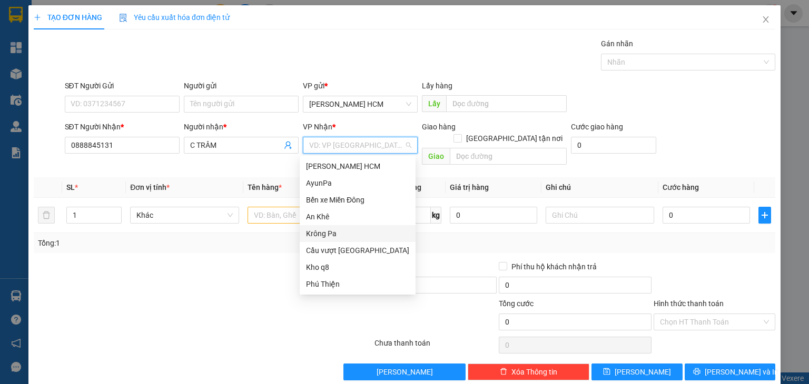
click at [333, 240] on div "Krông Pa" at bounding box center [358, 233] width 116 height 17
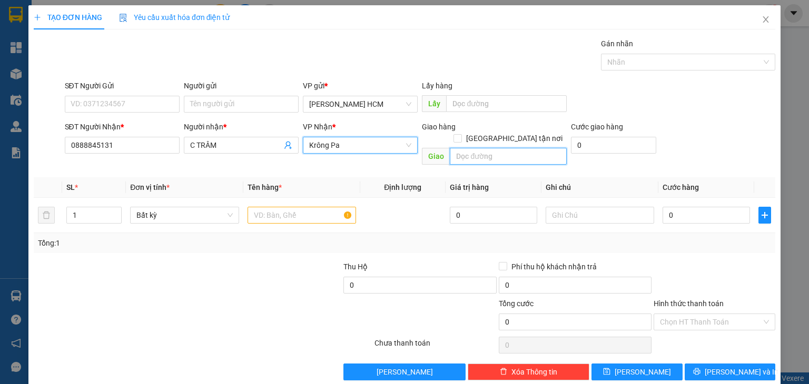
click at [487, 148] on input "text" at bounding box center [508, 156] width 117 height 17
type input "I"
type input "UAR"
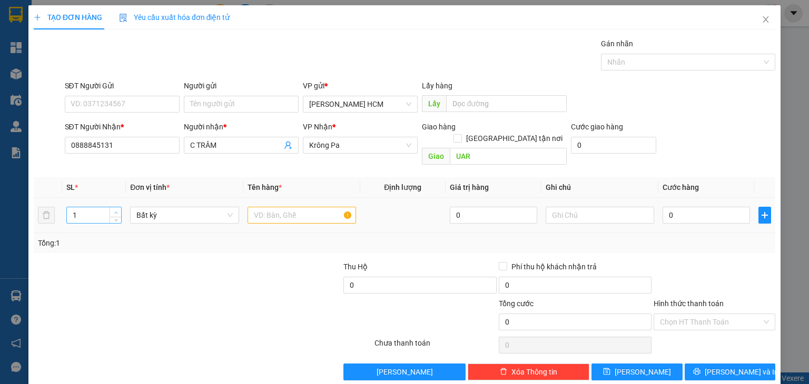
type input "2"
click at [114, 211] on icon "up" at bounding box center [116, 213] width 4 height 4
click at [280, 207] on input "text" at bounding box center [301, 215] width 108 height 17
type input "THUNG"
click at [686, 207] on input "0" at bounding box center [705, 215] width 87 height 17
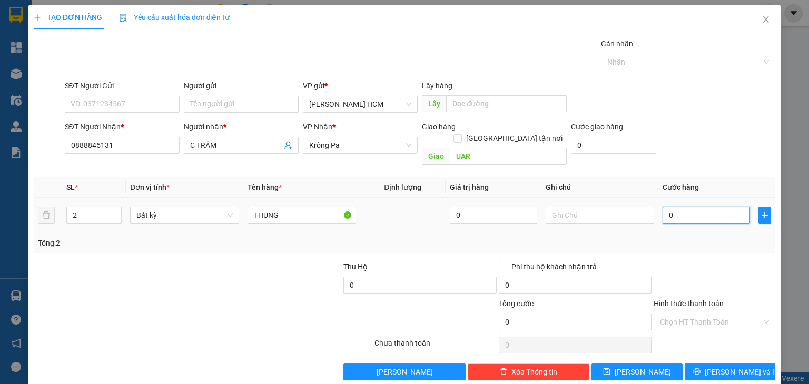
type input "001"
type input "1"
type input "0.014"
type input "14"
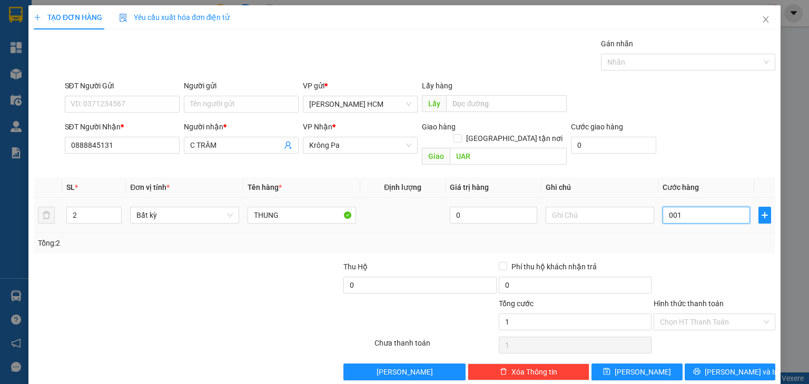
type input "14"
type input "00.140"
type input "140"
type input "140.000"
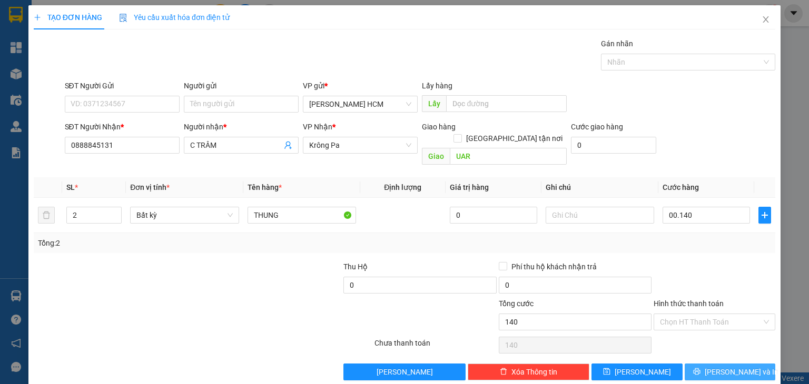
type input "140.000"
click at [696, 364] on button "[PERSON_NAME] và In" at bounding box center [730, 372] width 91 height 17
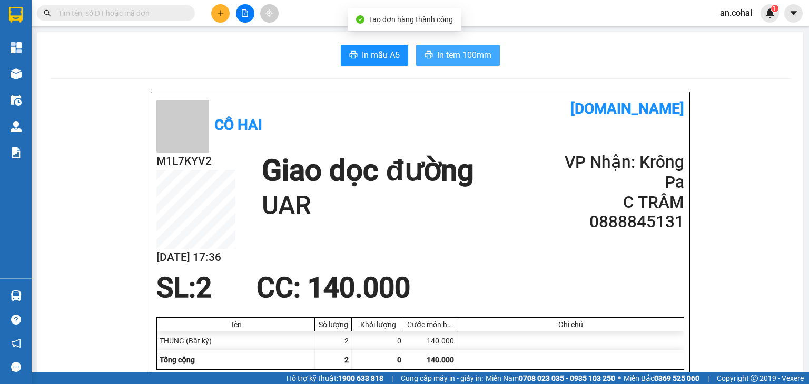
click at [468, 59] on span "In tem 100mm" at bounding box center [464, 54] width 54 height 13
click at [458, 55] on span "In tem 100mm" at bounding box center [464, 54] width 54 height 13
click at [182, 19] on span at bounding box center [116, 13] width 158 height 16
click at [173, 13] on input "text" at bounding box center [120, 13] width 124 height 12
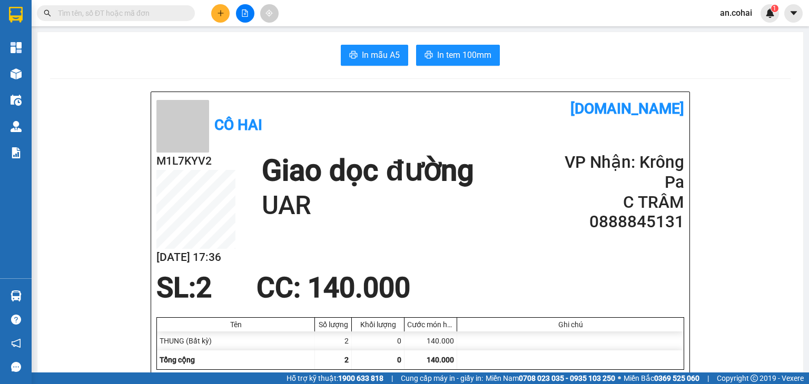
paste input "0908314851"
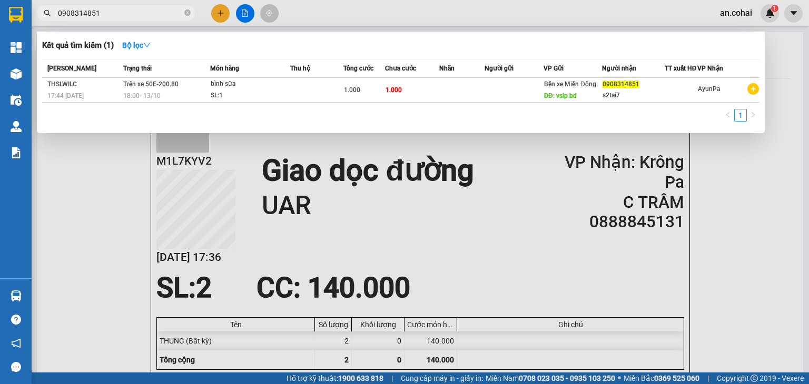
type input "0908314851"
click at [346, 94] on span "1.000" at bounding box center [352, 89] width 16 height 7
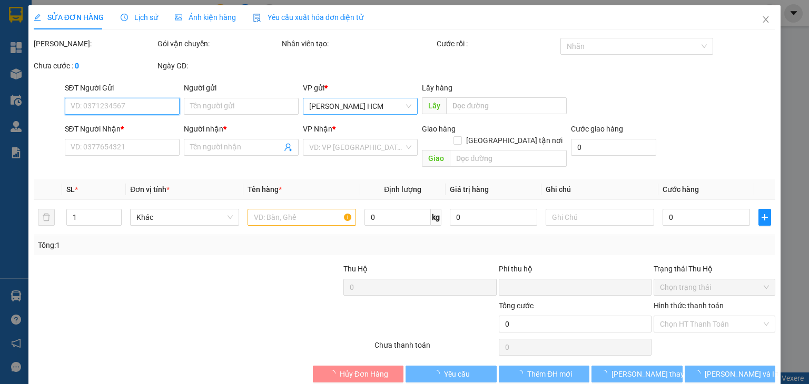
type input "vsip bd"
type input "0908314851"
type input "s2tai7"
type input "0"
type input "1.000"
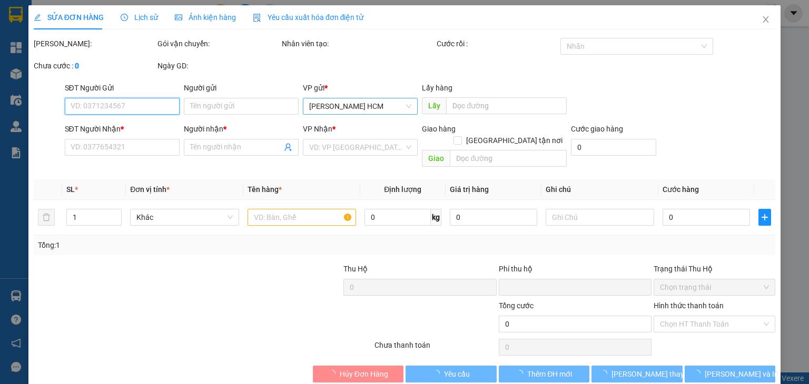
type input "1.000"
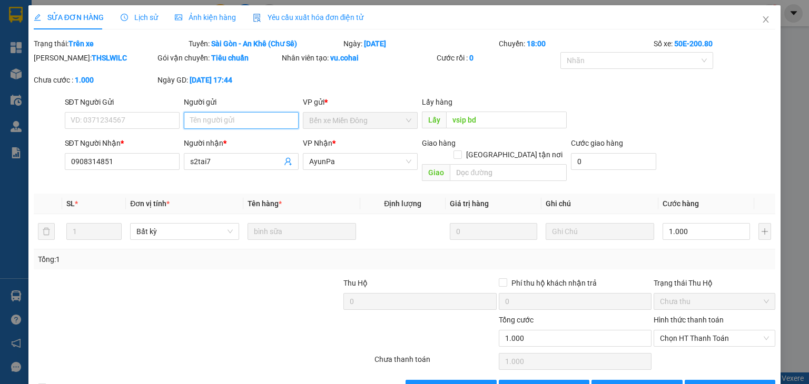
click at [197, 122] on input "Người gửi" at bounding box center [241, 120] width 115 height 17
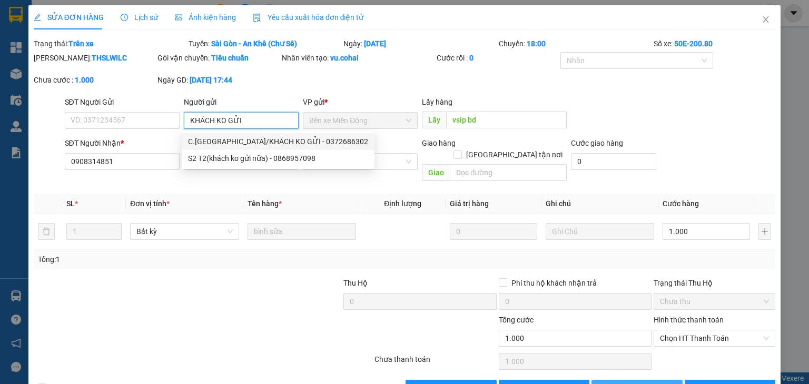
type input "KHÁCH KO GỬI"
click at [600, 380] on button "[PERSON_NAME] thay đổi" at bounding box center [636, 388] width 91 height 17
